Goal: Information Seeking & Learning: Learn about a topic

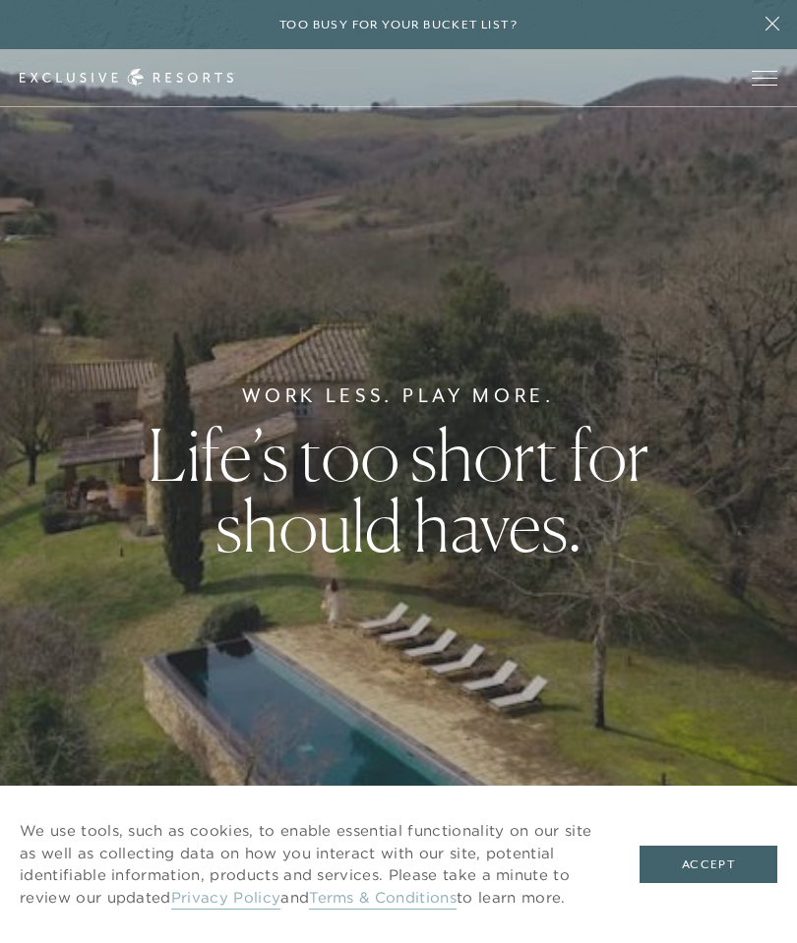
click at [704, 858] on button "Accept" at bounding box center [708, 864] width 138 height 37
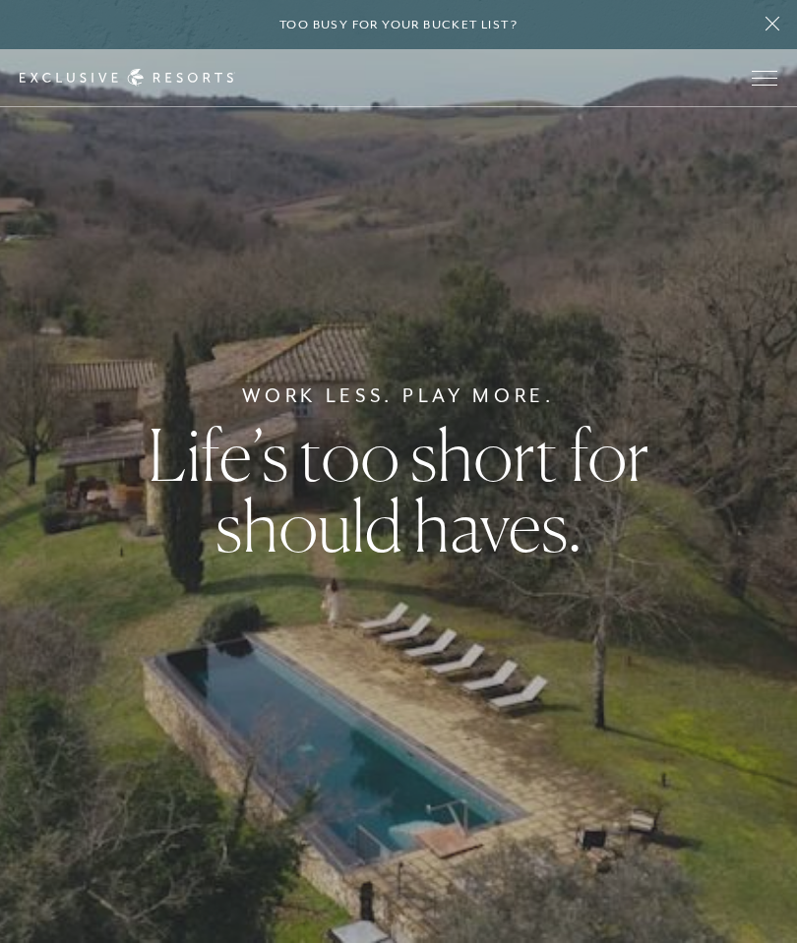
click at [769, 76] on span "Open navigation" at bounding box center [764, 78] width 26 height 14
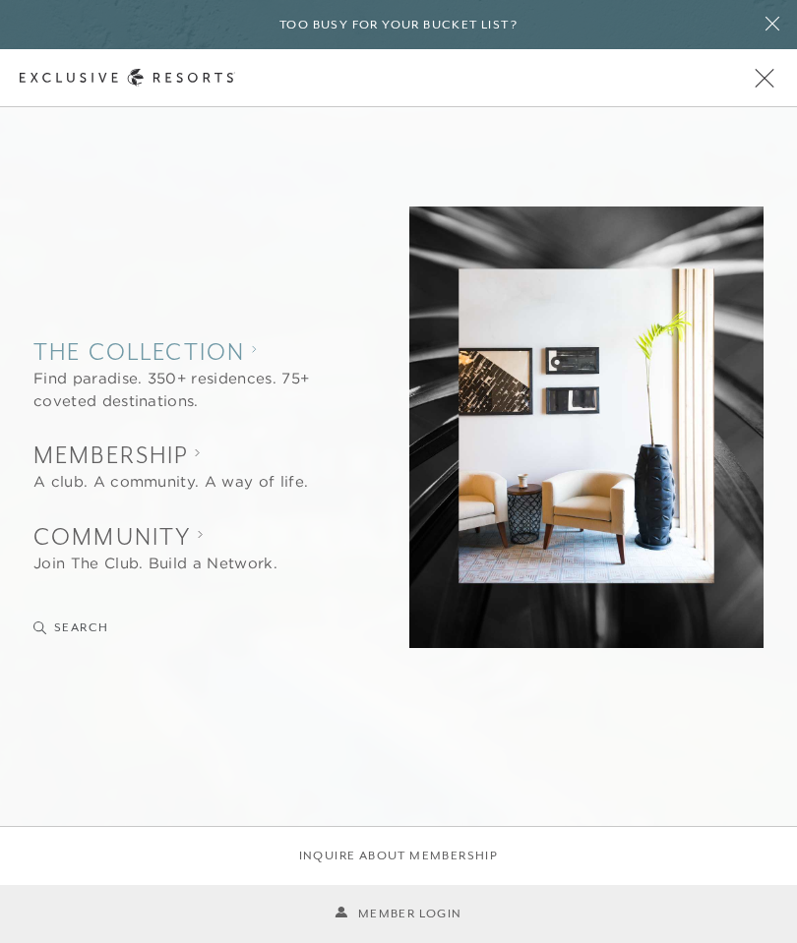
click at [98, 354] on collection "The Collection" at bounding box center [184, 351] width 302 height 32
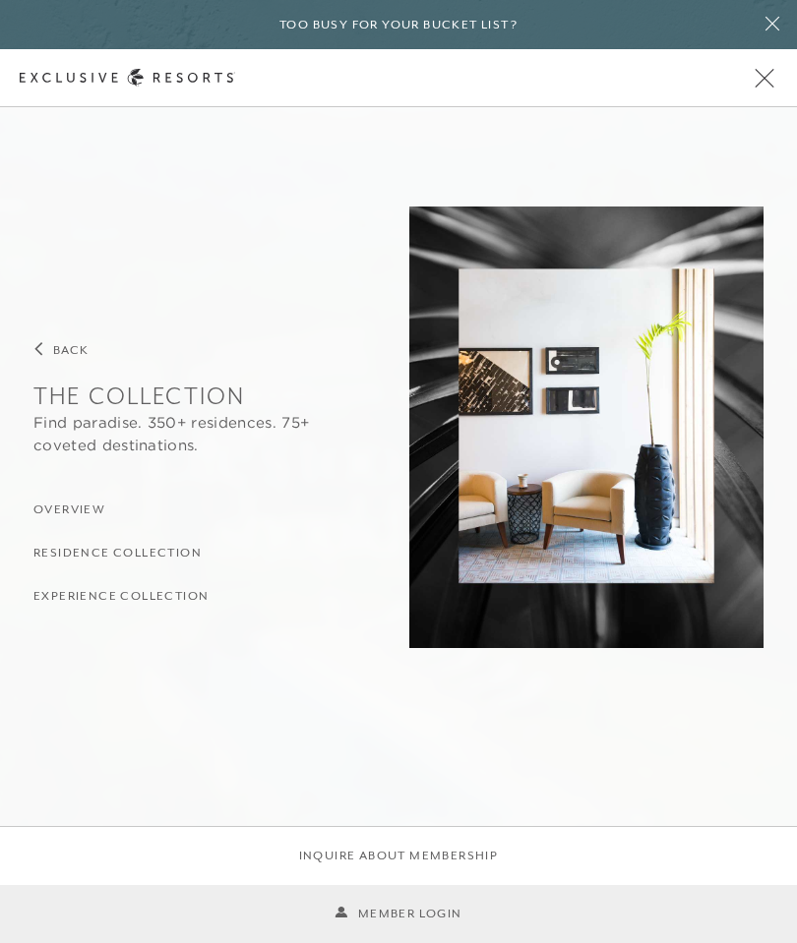
click at [65, 552] on h3 "Residence Collection" at bounding box center [117, 553] width 168 height 19
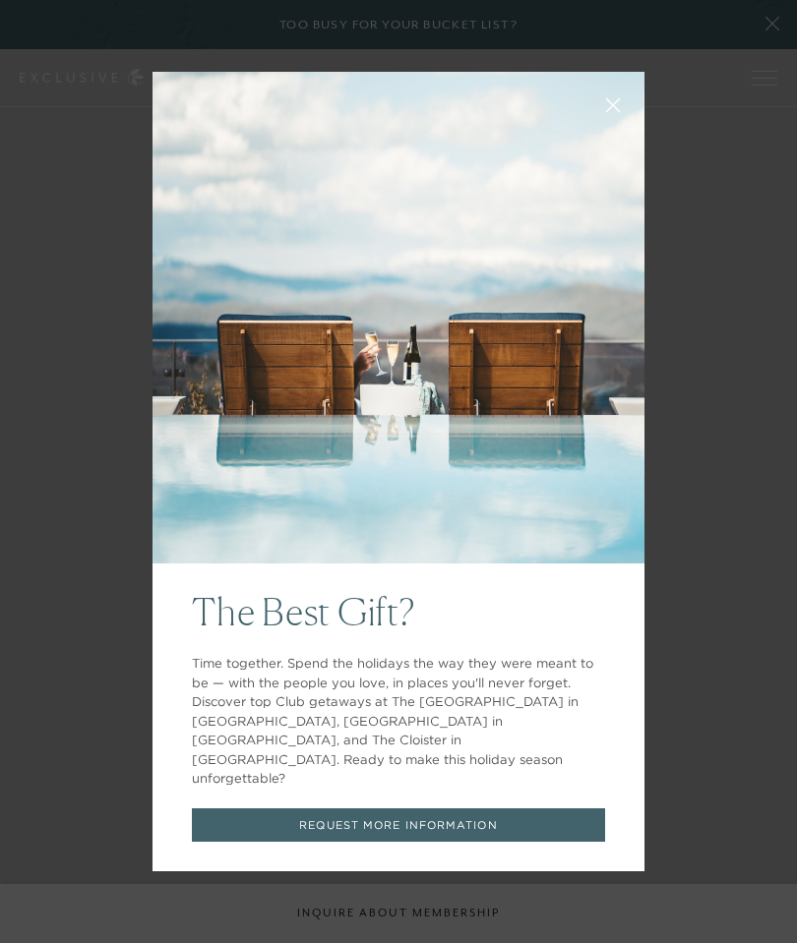
click at [613, 127] on button at bounding box center [612, 103] width 47 height 47
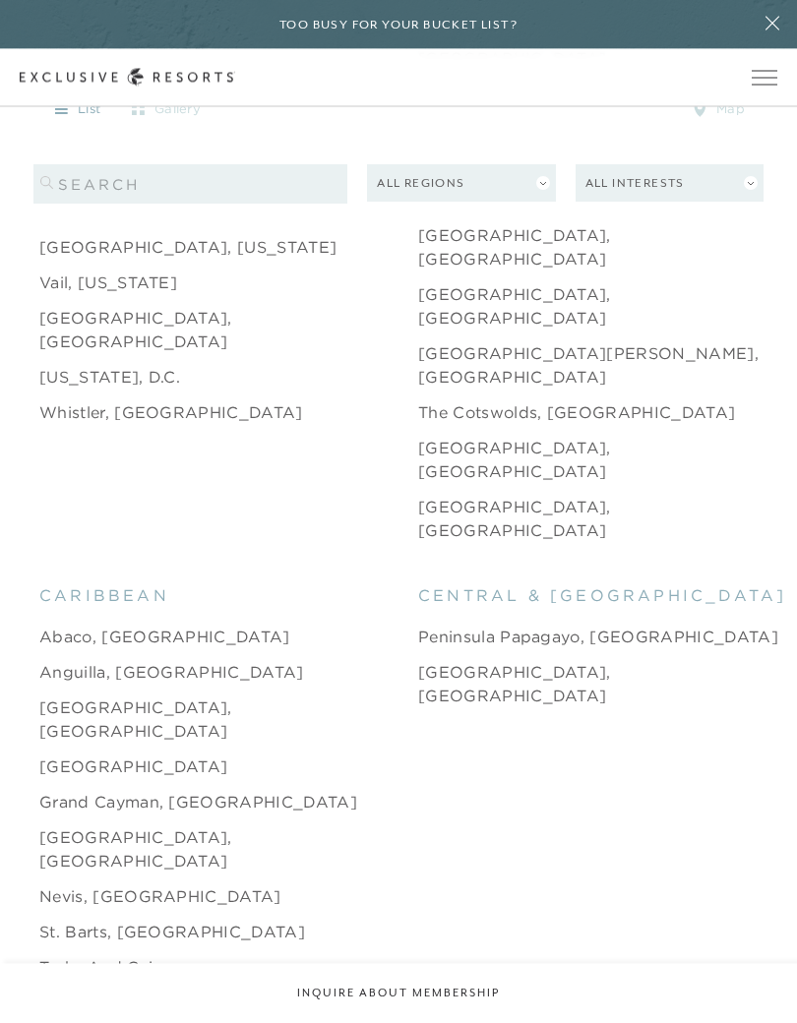
scroll to position [3474, 0]
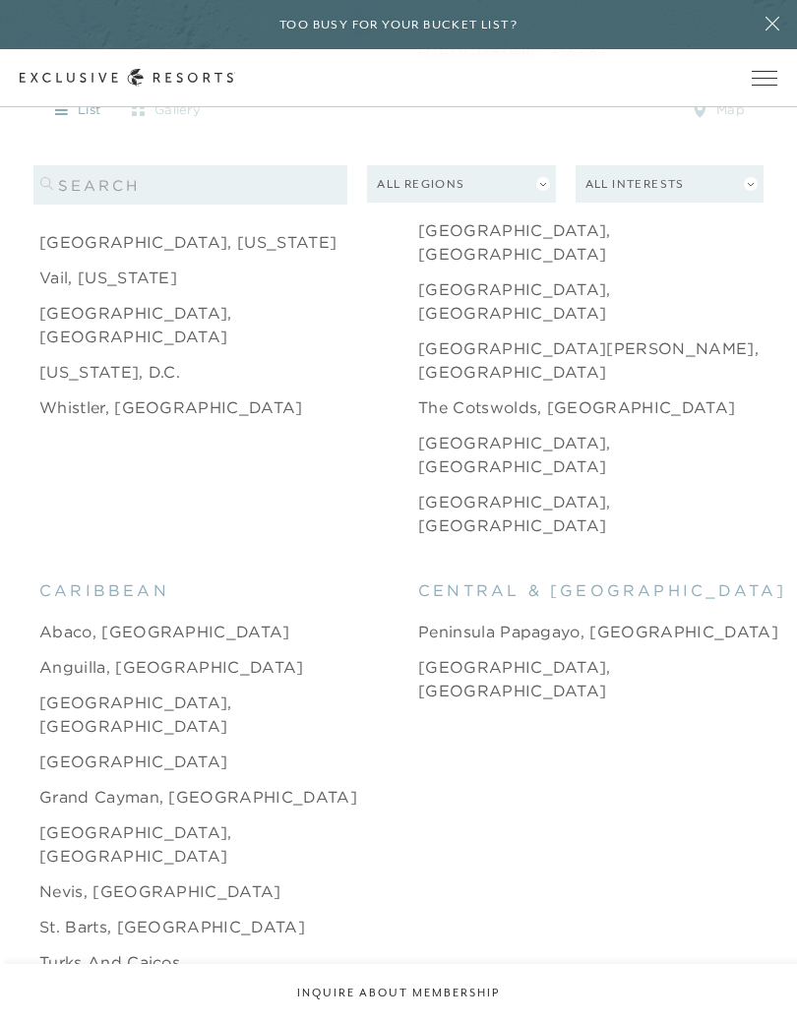
click at [88, 820] on link "[GEOGRAPHIC_DATA], [GEOGRAPHIC_DATA]" at bounding box center [228, 843] width 379 height 47
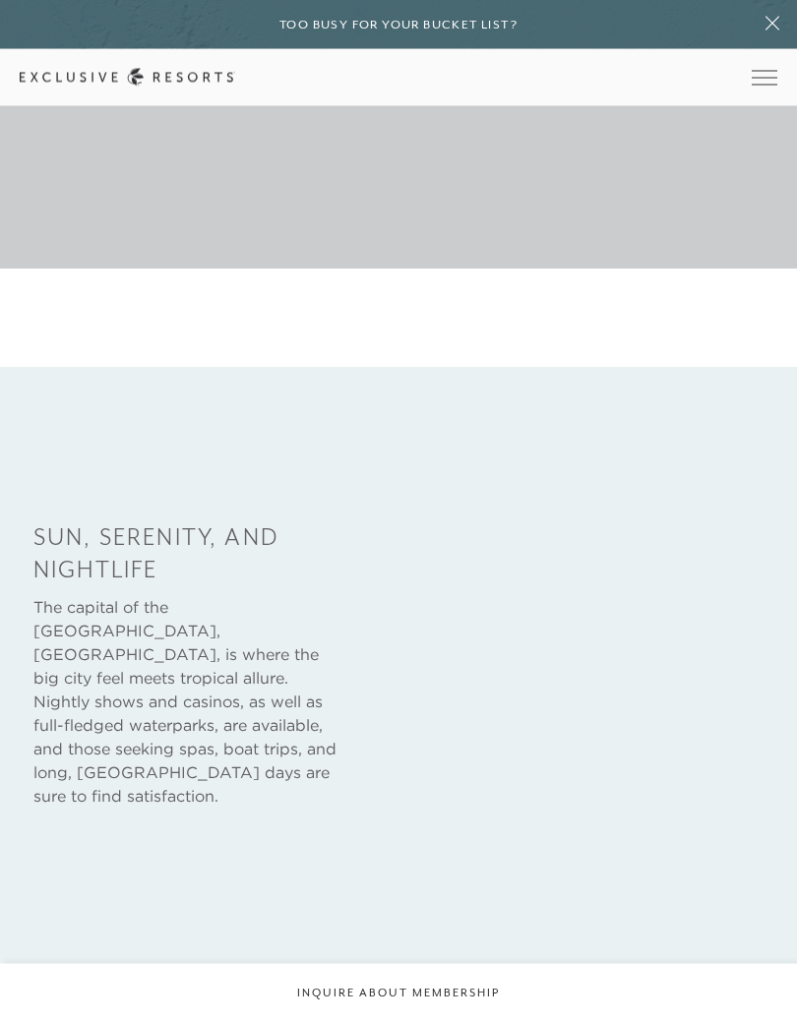
scroll to position [754, 0]
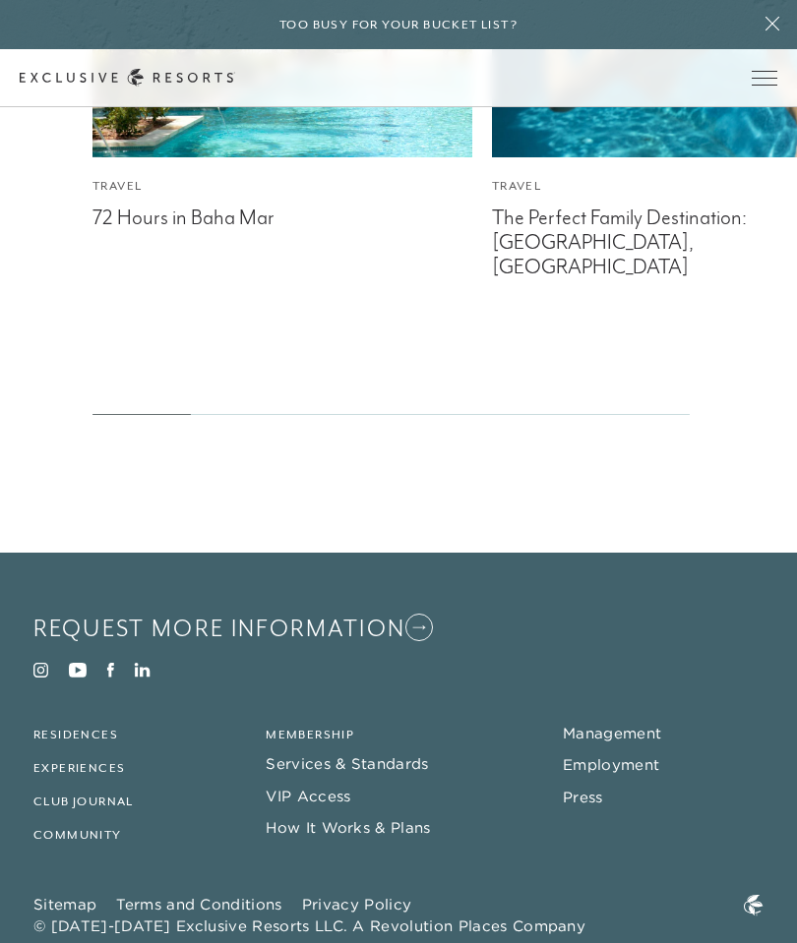
click at [85, 349] on div "Travel 72 Hours in Baha Mar Travel The Perfect Family Destination: [GEOGRAPHIC_…" at bounding box center [398, 96] width 797 height 637
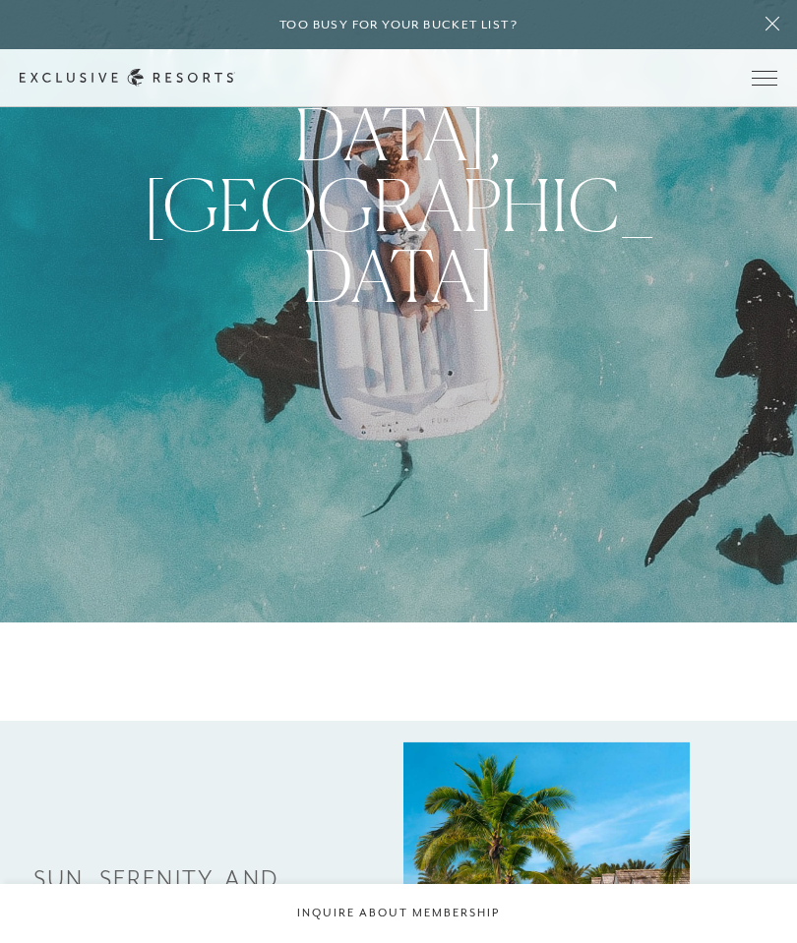
scroll to position [0, 0]
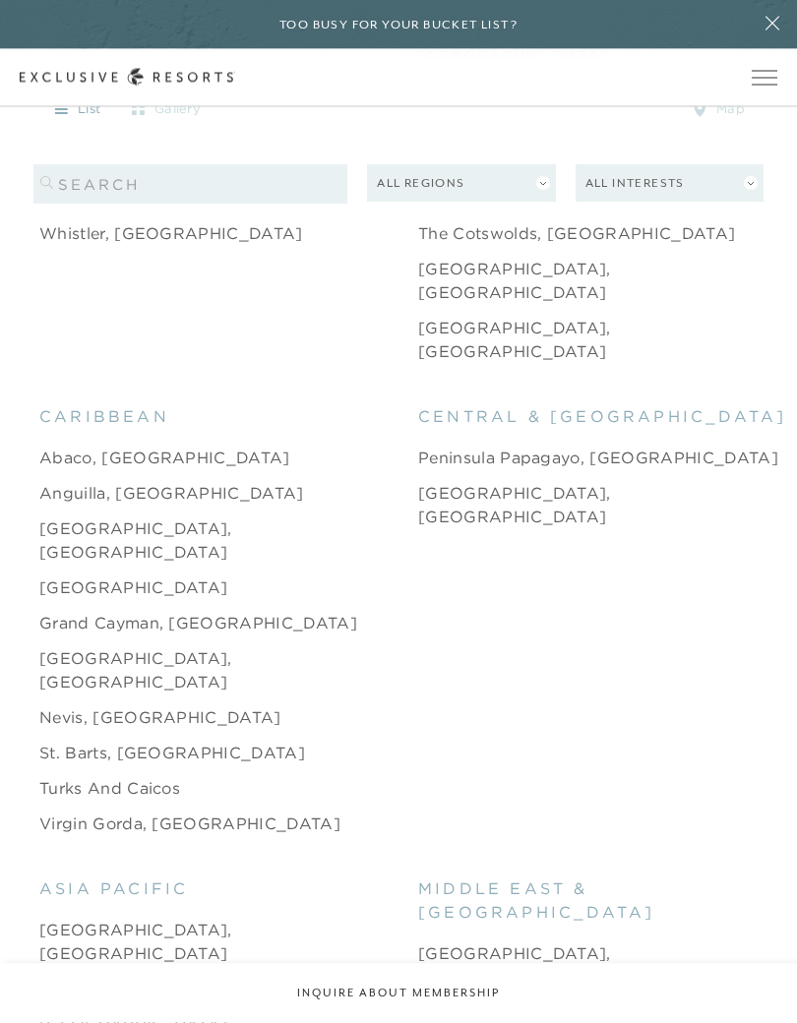
scroll to position [3649, 0]
click at [83, 775] on link "Turks and Caicos" at bounding box center [109, 787] width 141 height 24
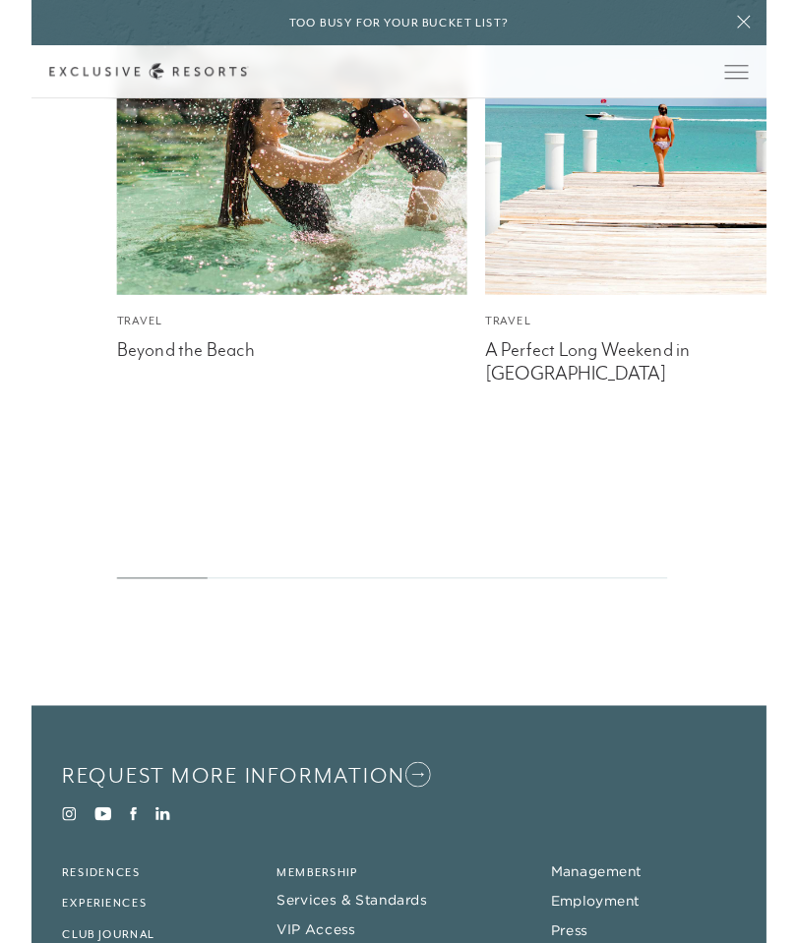
scroll to position [4470, 0]
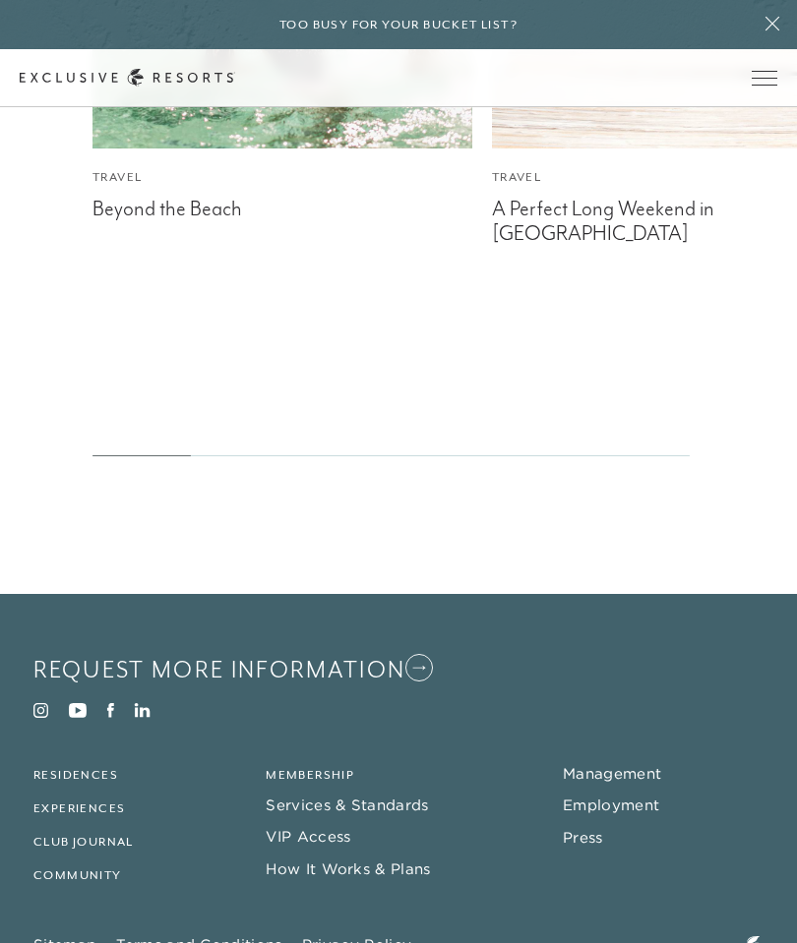
click at [79, 371] on div "Travel Beyond the Beach Travel A Perfect Long Weekend in [GEOGRAPHIC_DATA] @exc…" at bounding box center [398, 113] width 797 height 688
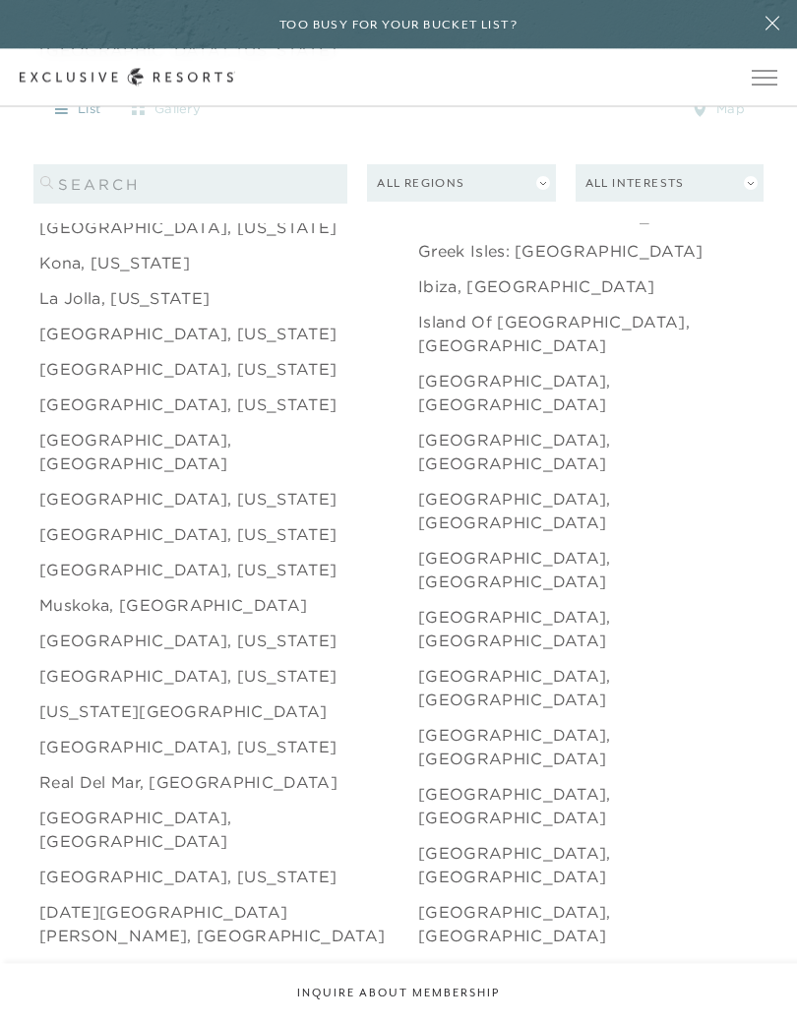
scroll to position [2497, 0]
click at [84, 522] on link "[GEOGRAPHIC_DATA], [US_STATE]" at bounding box center [187, 534] width 297 height 24
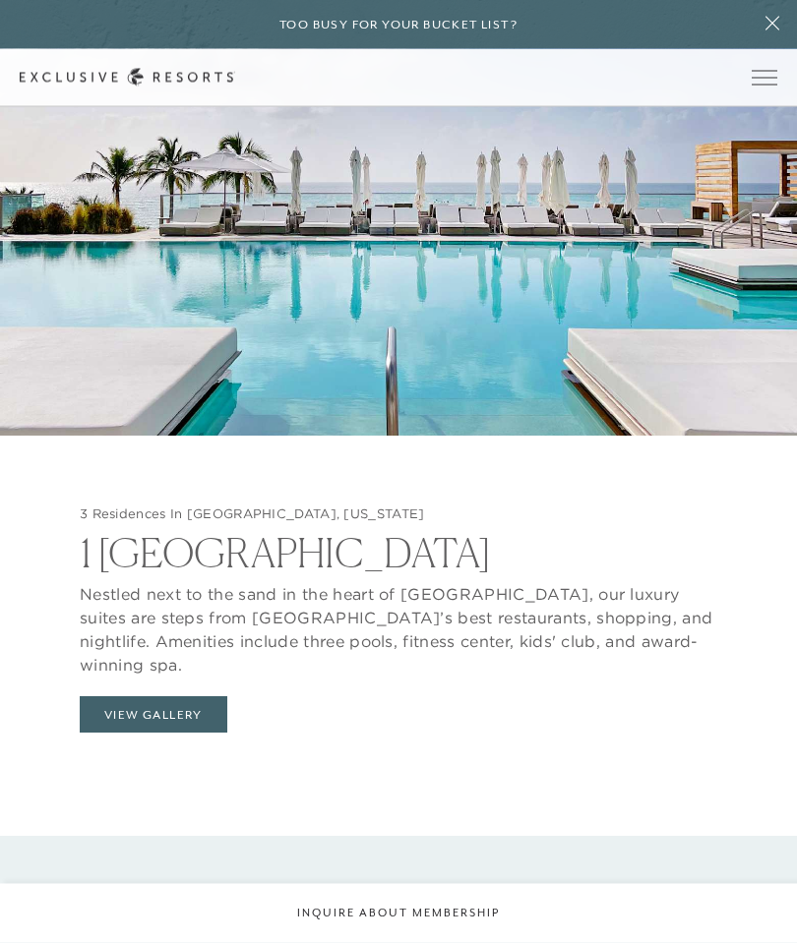
scroll to position [2050, 0]
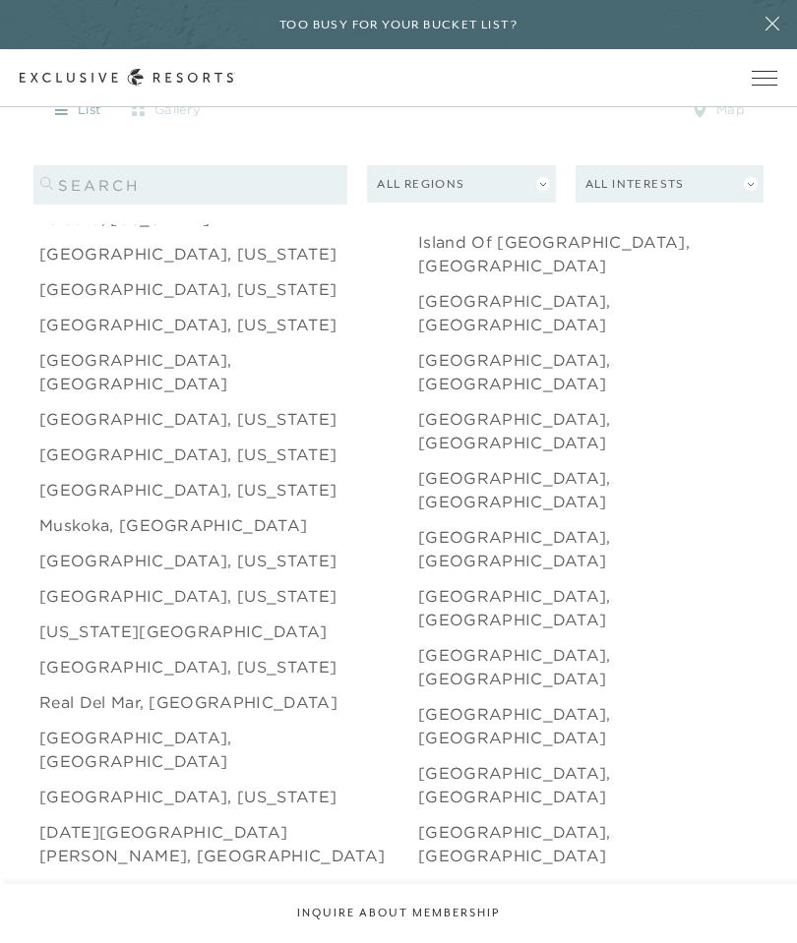
click at [73, 513] on link "Muskoka, [GEOGRAPHIC_DATA]" at bounding box center [173, 525] width 268 height 24
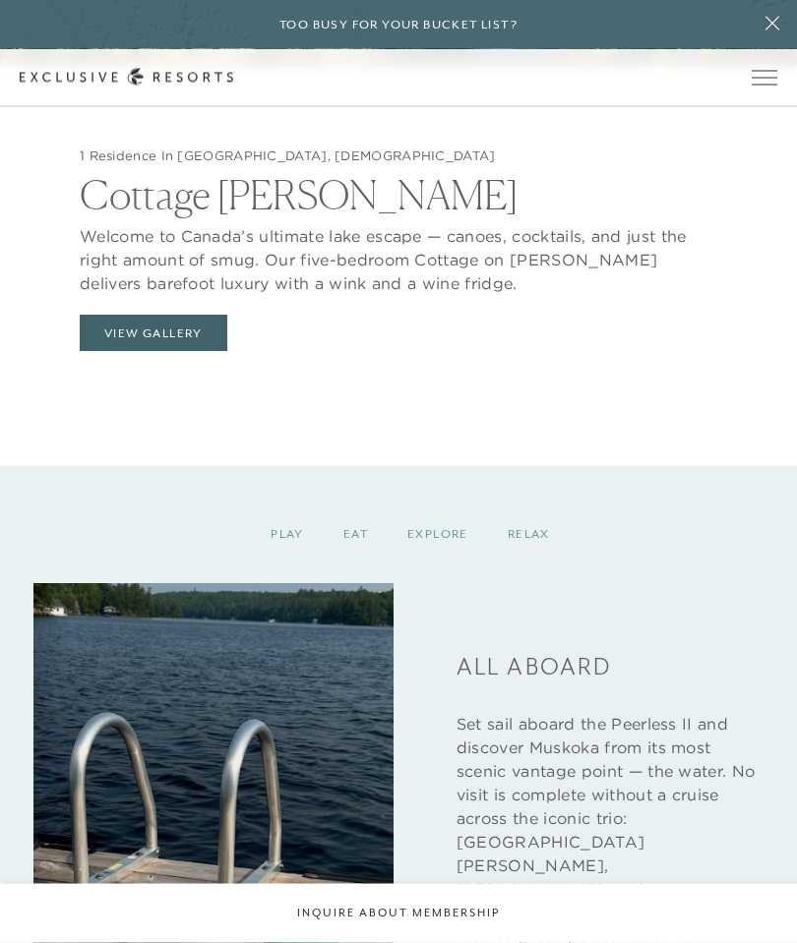
scroll to position [2194, 0]
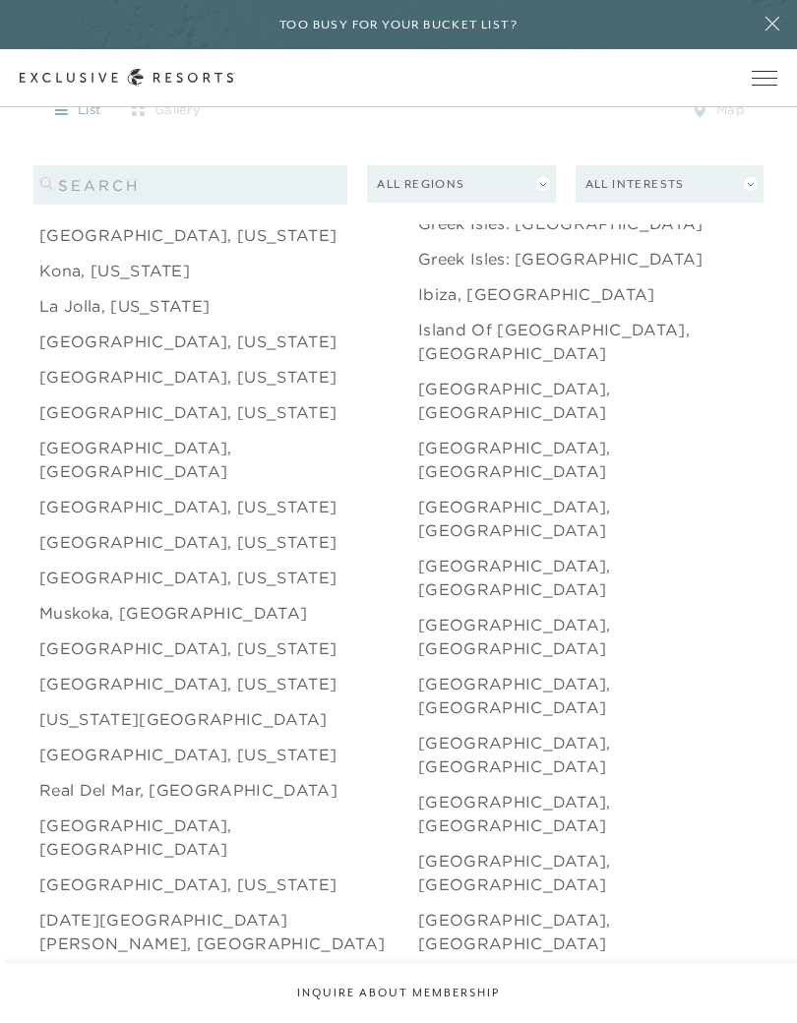
scroll to position [2490, 0]
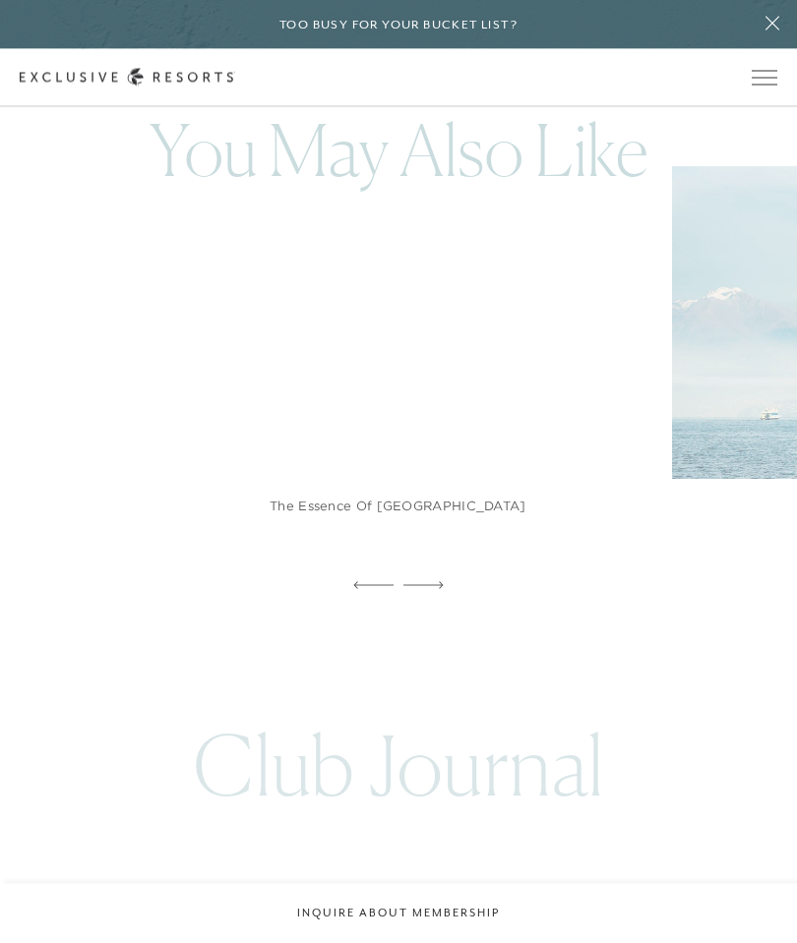
scroll to position [5561, 0]
